Goal: Information Seeking & Learning: Learn about a topic

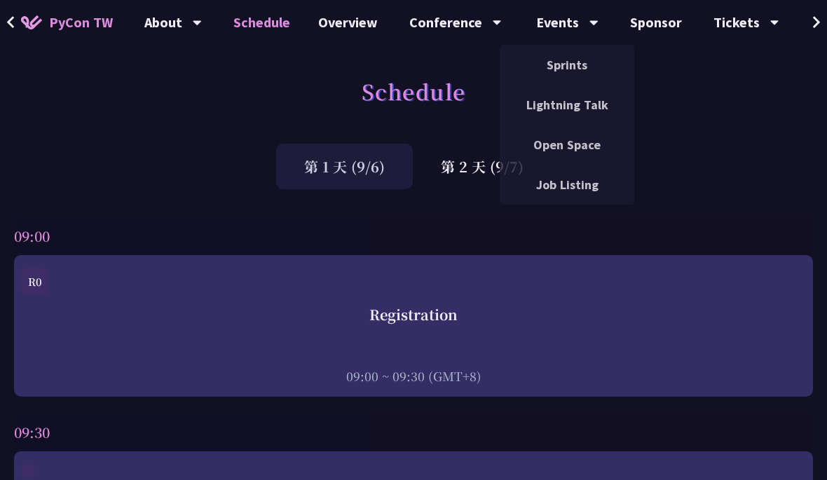
click at [579, 139] on link "Open Space" at bounding box center [567, 144] width 135 height 33
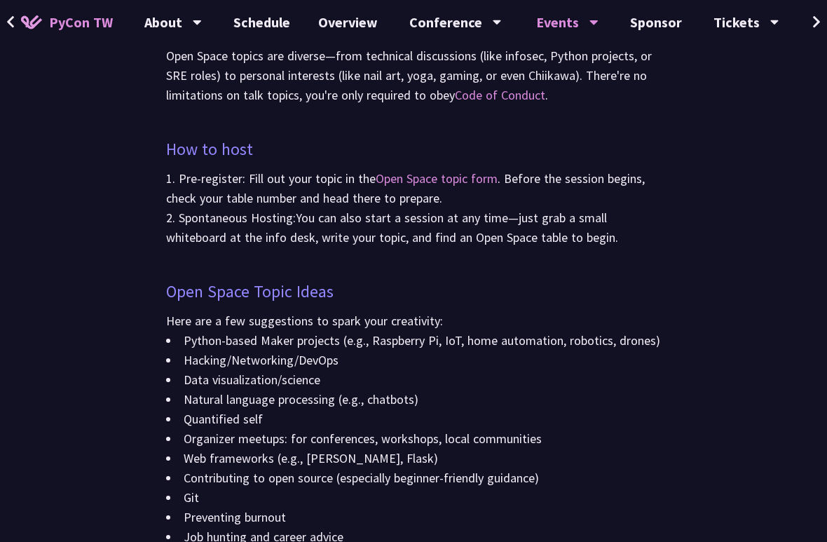
scroll to position [1363, 0]
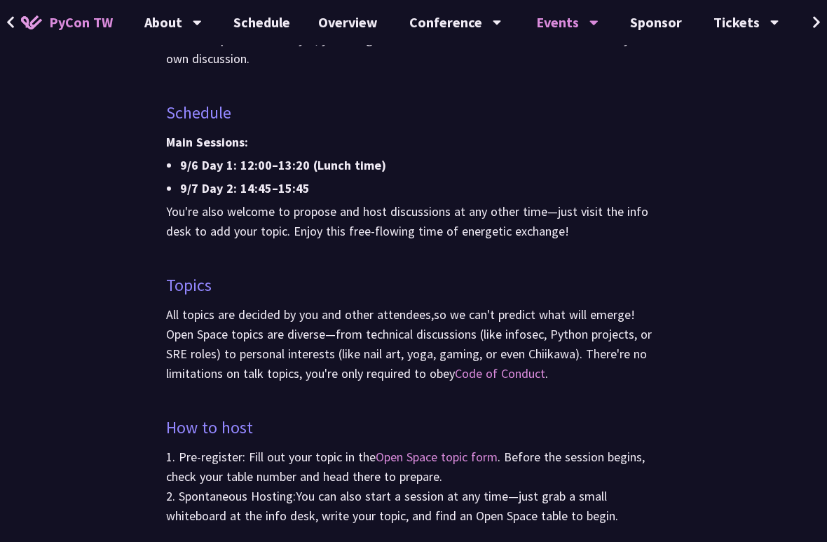
click at [593, 28] on div "Events Sprints Lightning Talk Open Space Job Listing" at bounding box center [566, 22] width 97 height 45
click at [565, 22] on div "Events" at bounding box center [567, 22] width 62 height 45
click at [561, 15] on div "Events" at bounding box center [567, 22] width 62 height 45
click at [589, 20] on icon at bounding box center [593, 22] width 9 height 14
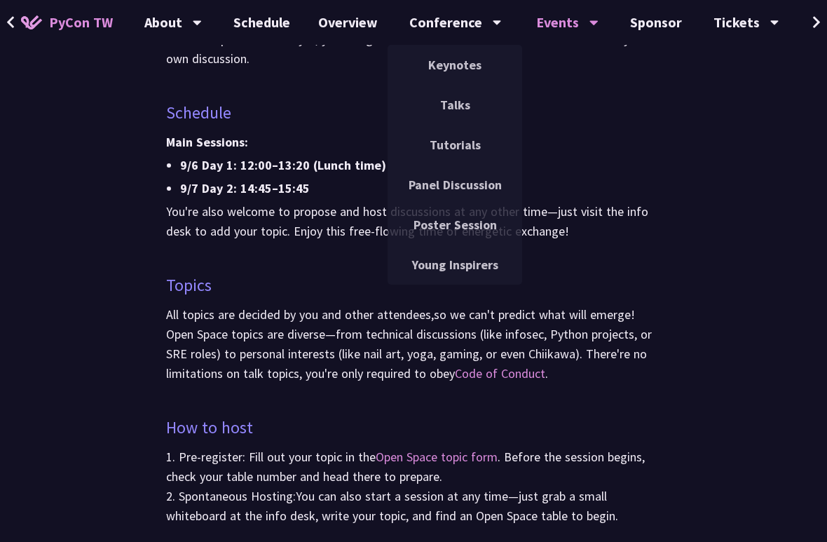
click at [476, 158] on link "Tutorials" at bounding box center [454, 144] width 135 height 33
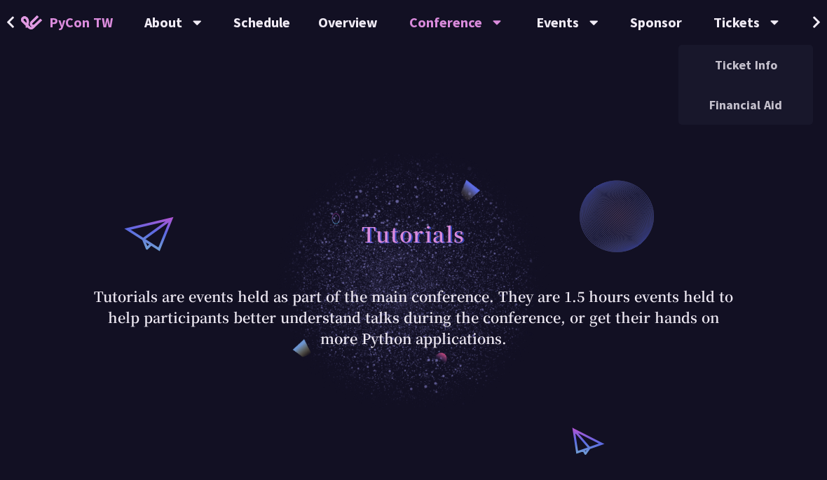
click at [748, 63] on link "Ticket Info" at bounding box center [745, 64] width 135 height 33
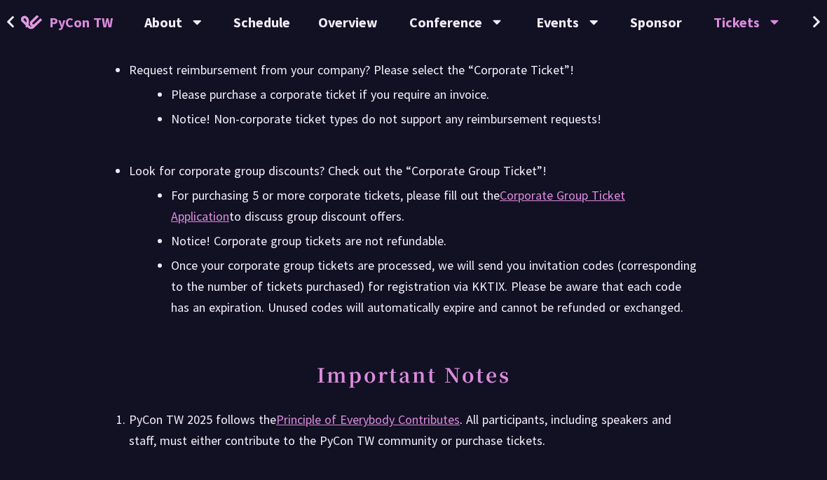
scroll to position [2869, 0]
